Goal: Information Seeking & Learning: Learn about a topic

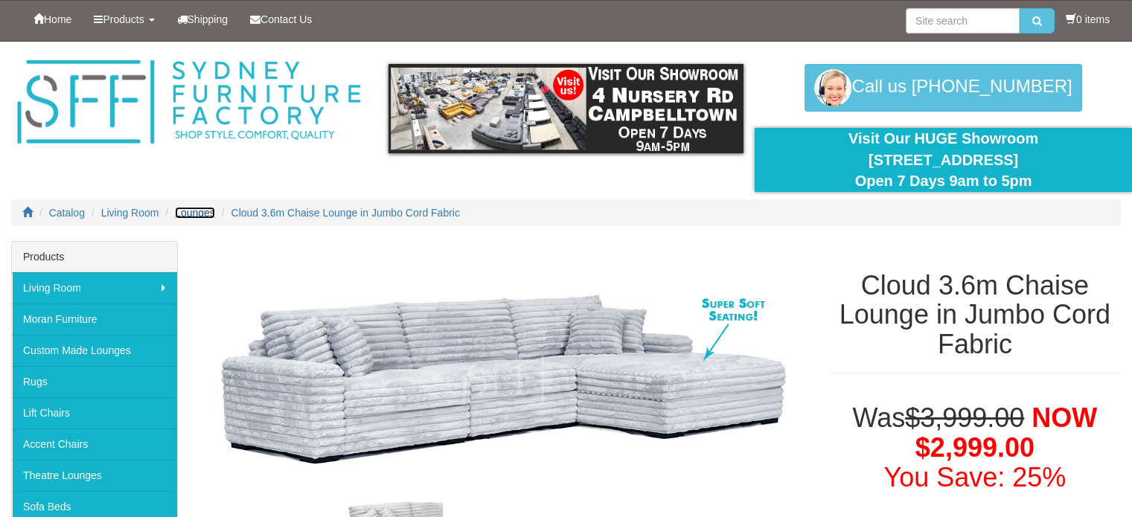
click at [194, 212] on span "Lounges" at bounding box center [195, 213] width 40 height 12
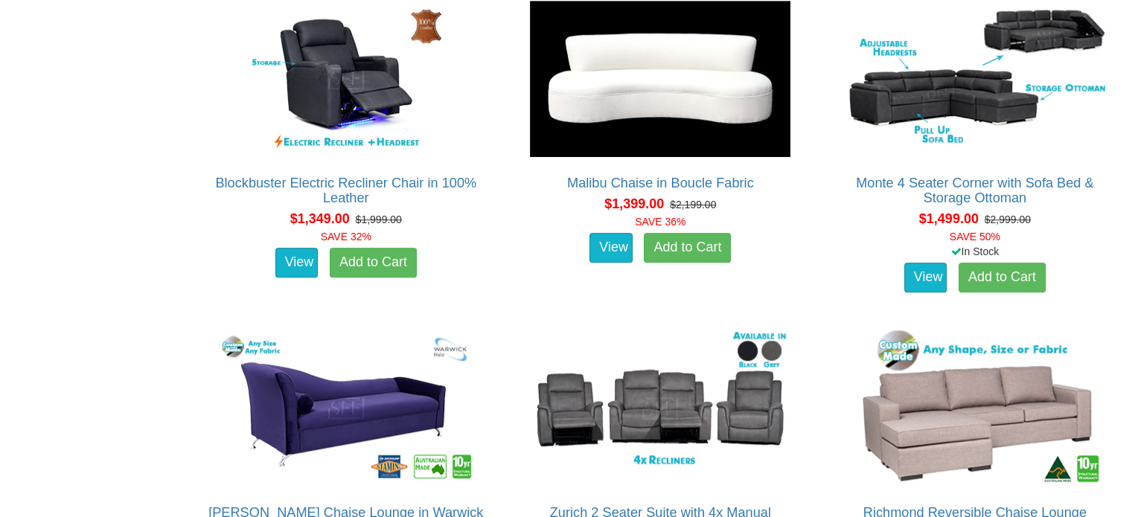
scroll to position [1191, 0]
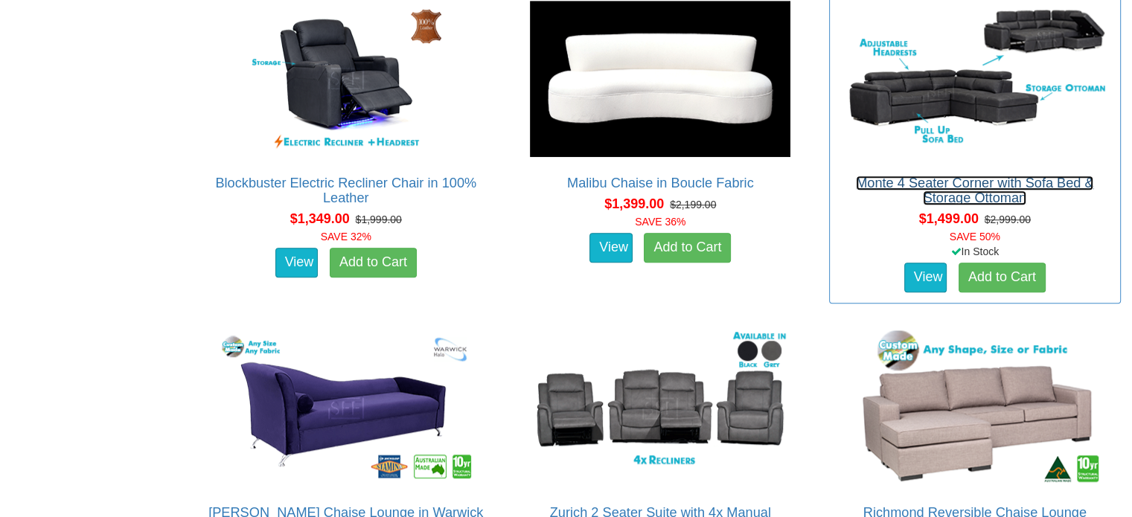
click at [927, 181] on link "Monte 4 Seater Corner with Sofa Bed & Storage Ottoman" at bounding box center [974, 191] width 237 height 30
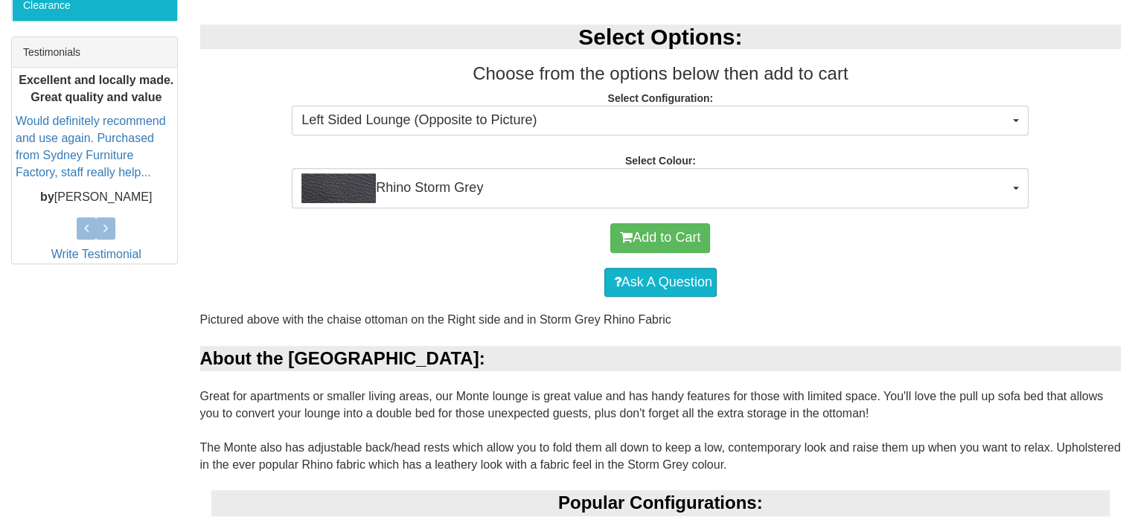
scroll to position [74, 0]
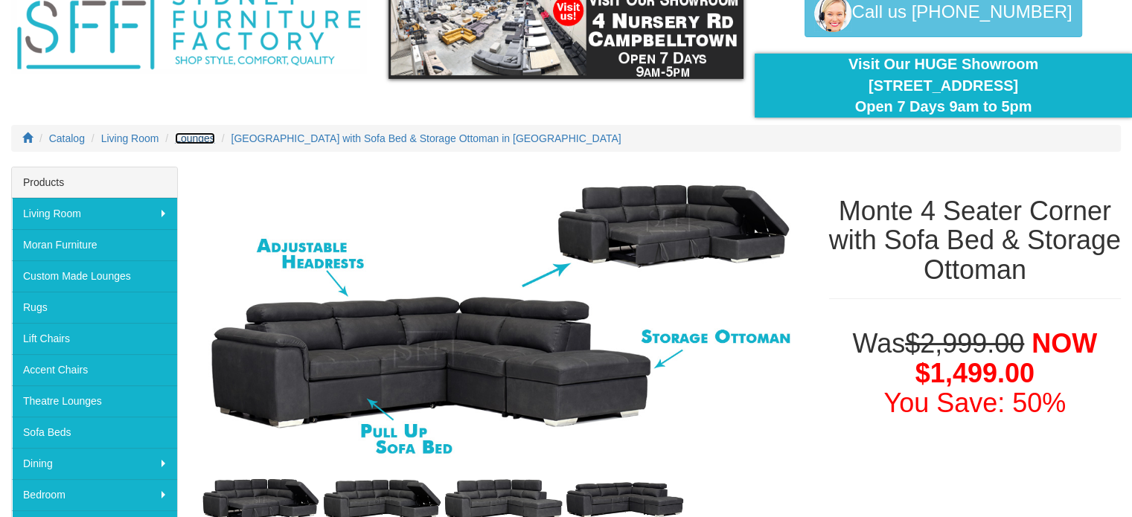
click at [201, 141] on span "Lounges" at bounding box center [195, 139] width 40 height 12
